Goal: Obtain resource: Download file/media

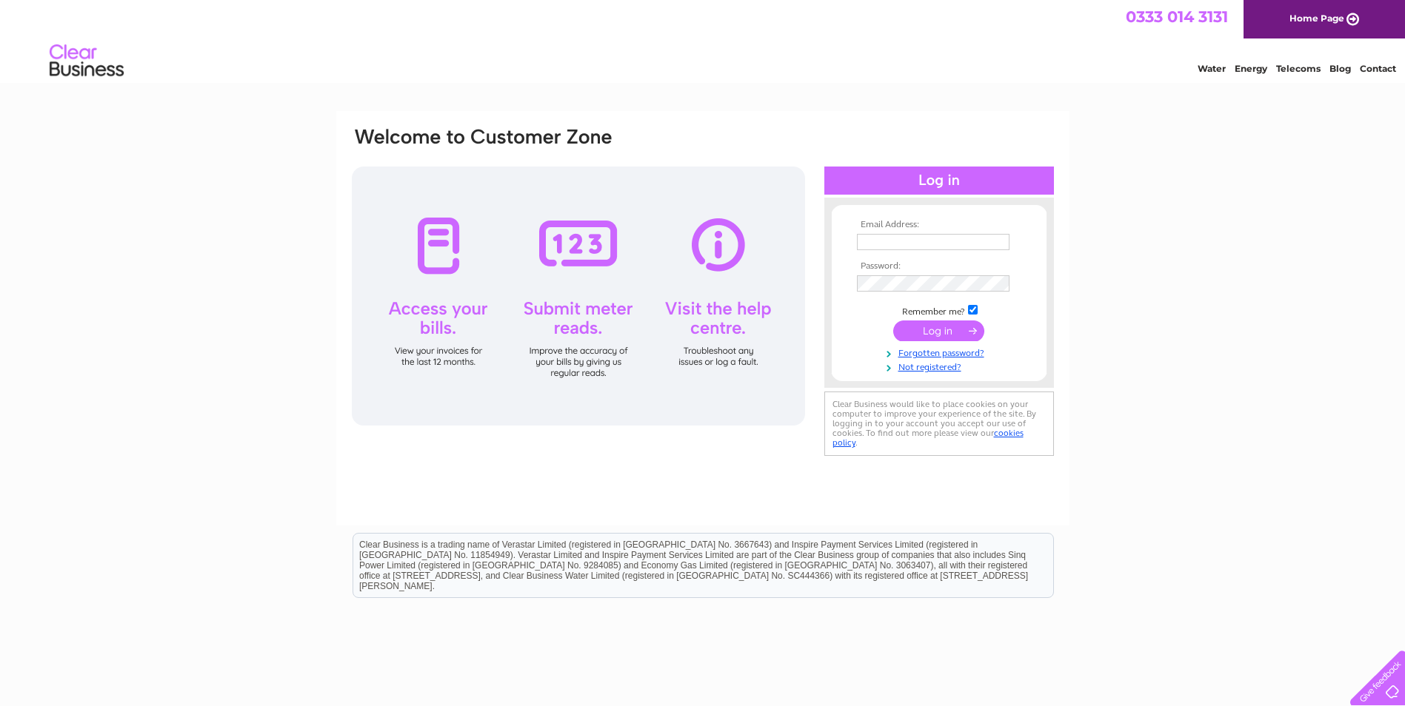
type input "[EMAIL_ADDRESS][DOMAIN_NAME]"
click at [962, 331] on input "submit" at bounding box center [938, 331] width 91 height 21
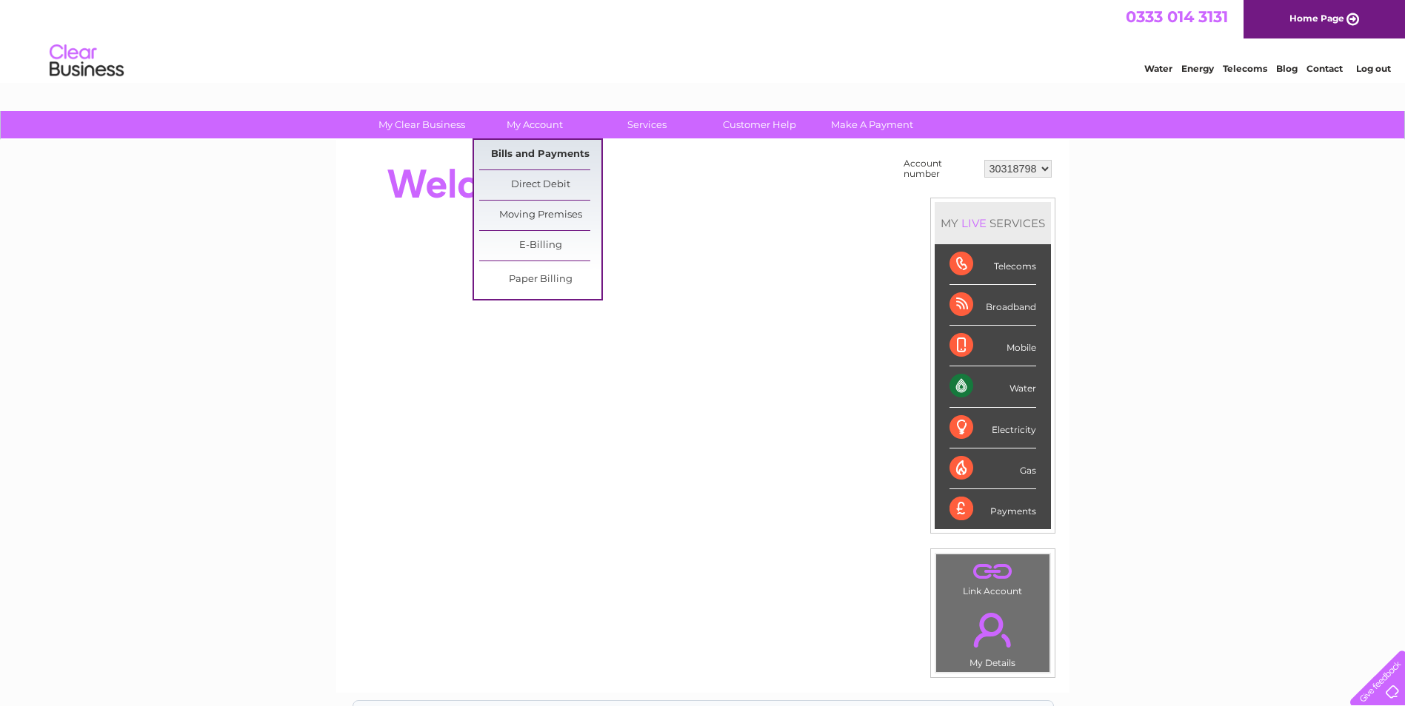
click at [545, 153] on link "Bills and Payments" at bounding box center [540, 155] width 122 height 30
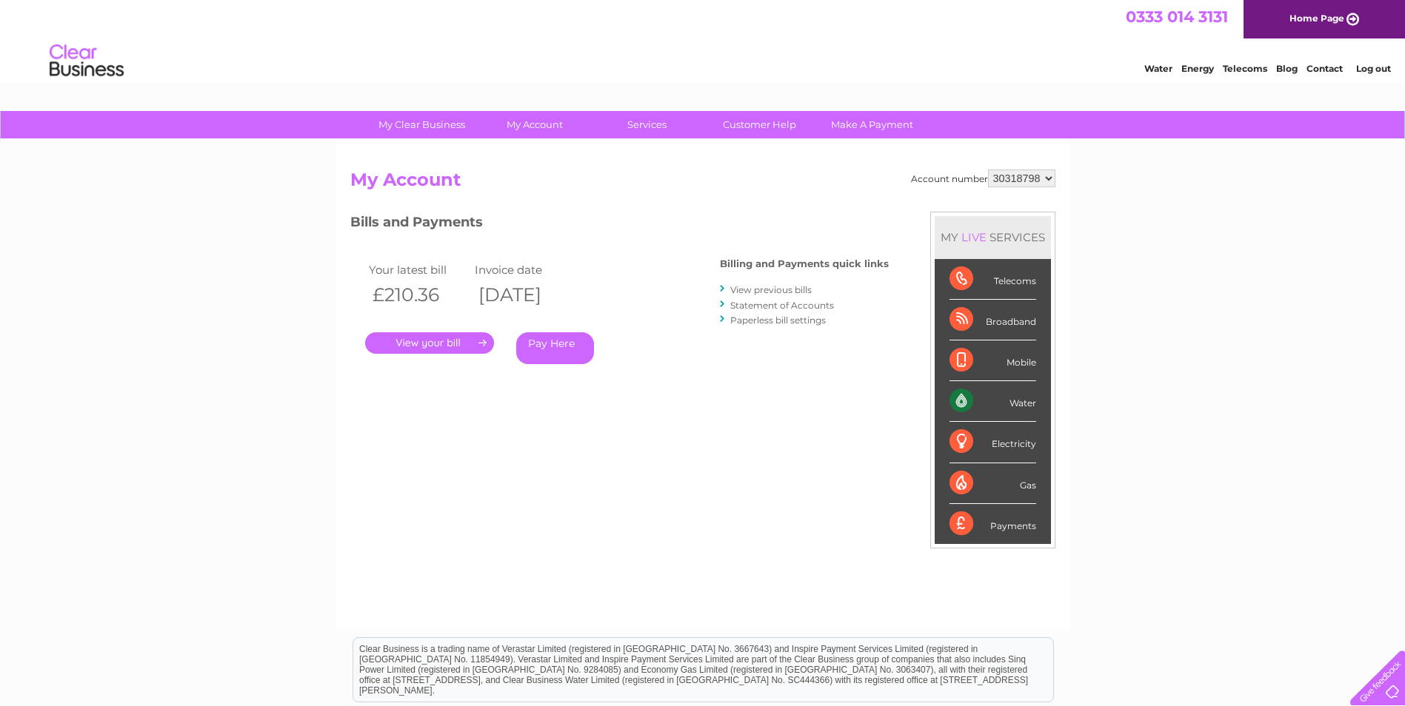
click at [450, 341] on link "." at bounding box center [429, 342] width 129 height 21
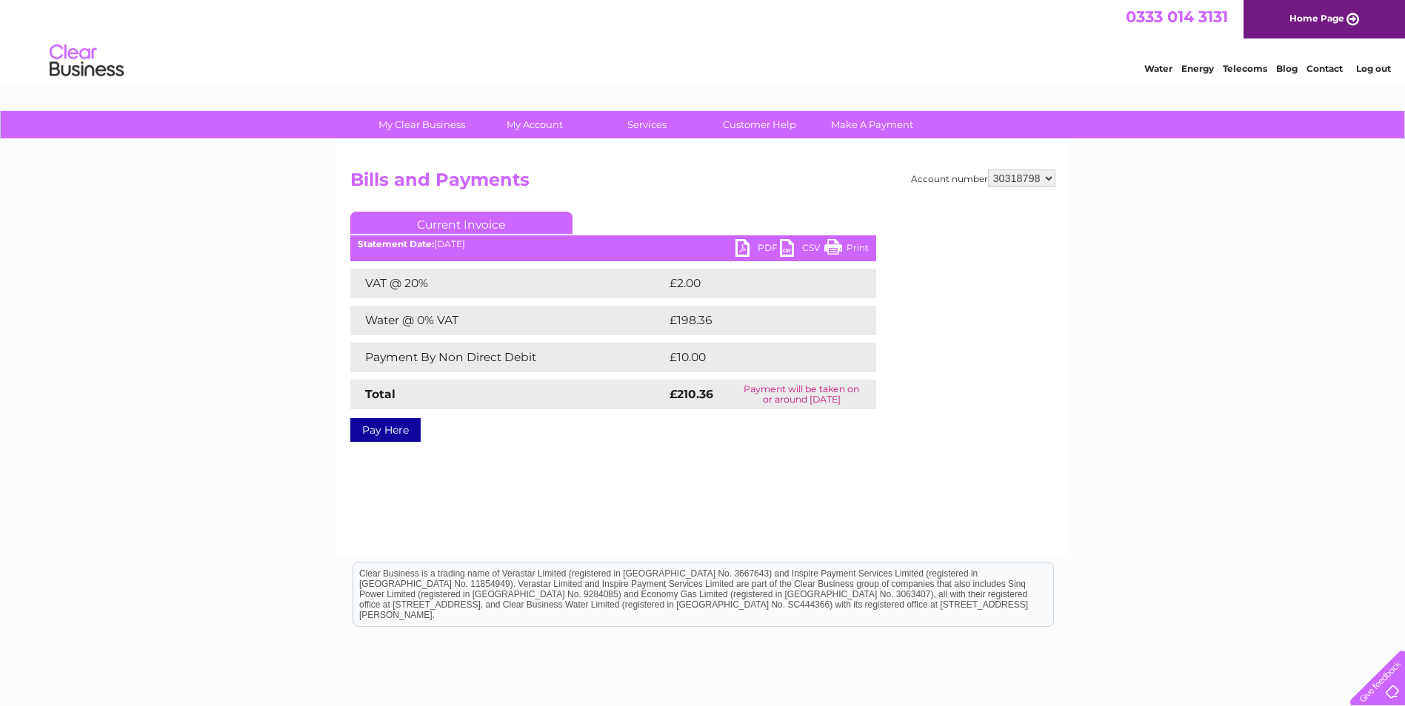
click at [746, 247] on link "PDF" at bounding box center [757, 249] width 44 height 21
click at [1377, 66] on link "Log out" at bounding box center [1373, 68] width 35 height 11
